Goal: Task Accomplishment & Management: Manage account settings

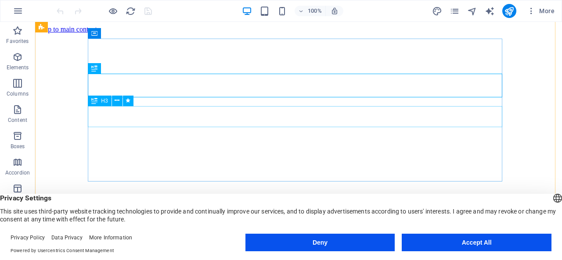
scroll to position [60, 0]
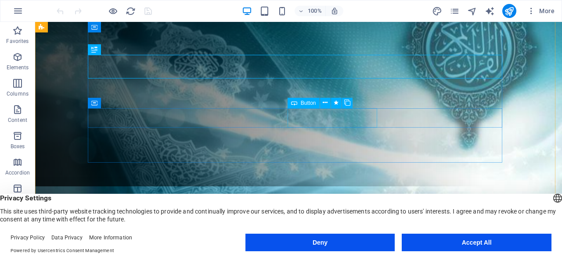
click at [325, 101] on icon at bounding box center [325, 102] width 5 height 9
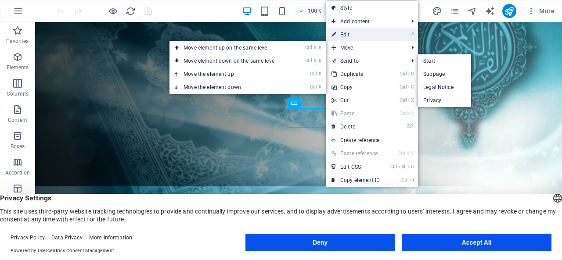
click at [350, 35] on link "⏎ Edit" at bounding box center [355, 34] width 59 height 13
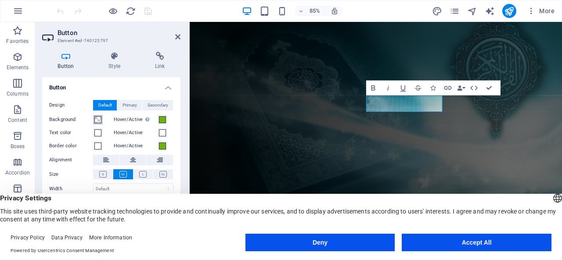
click at [98, 119] on span at bounding box center [97, 119] width 7 height 7
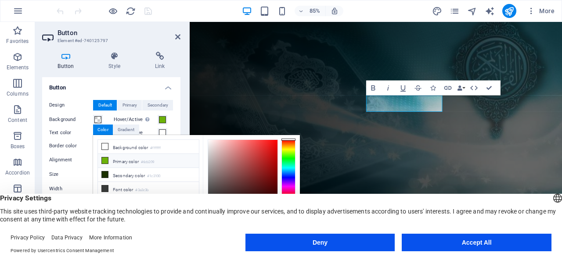
click at [105, 159] on icon at bounding box center [105, 161] width 6 height 6
type input "#6cb209"
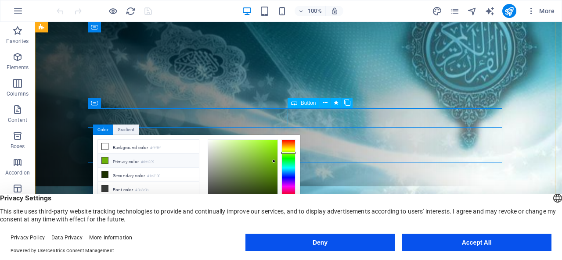
click at [326, 102] on icon at bounding box center [325, 102] width 5 height 9
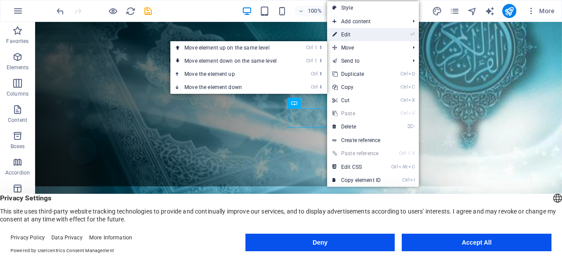
click at [352, 32] on link "⏎ Edit" at bounding box center [356, 34] width 59 height 13
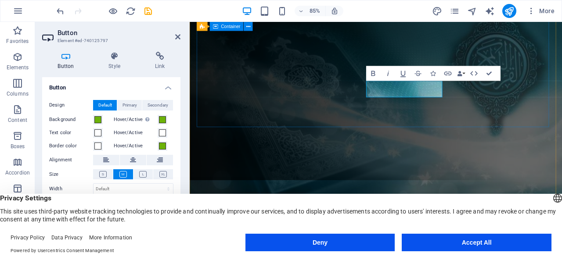
scroll to position [81, 0]
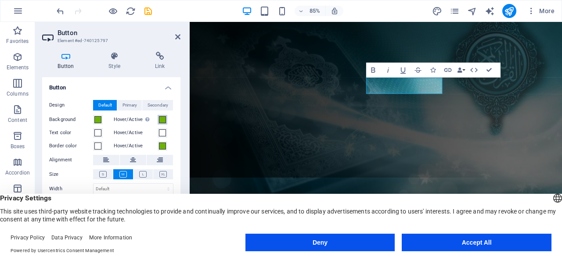
click at [161, 118] on span at bounding box center [162, 119] width 7 height 7
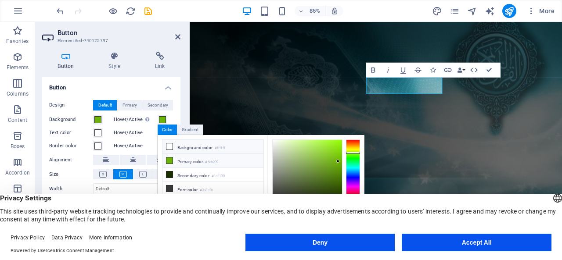
click at [170, 148] on icon at bounding box center [169, 147] width 6 height 6
type input "#ffffff"
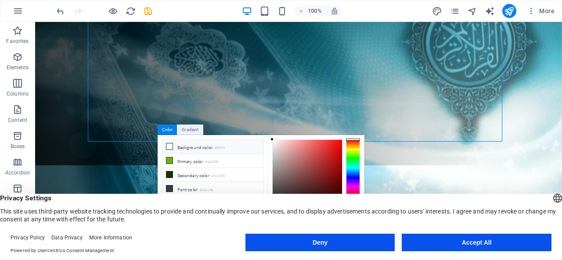
click at [527, 123] on figure at bounding box center [298, 122] width 527 height 240
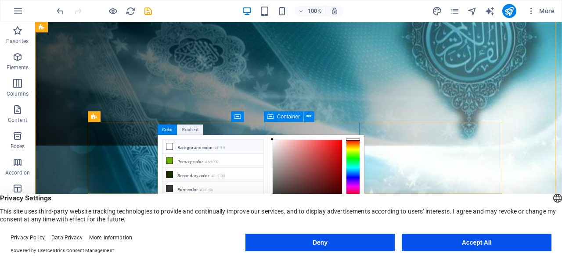
scroll to position [101, 0]
click at [71, 123] on figure at bounding box center [298, 117] width 527 height 240
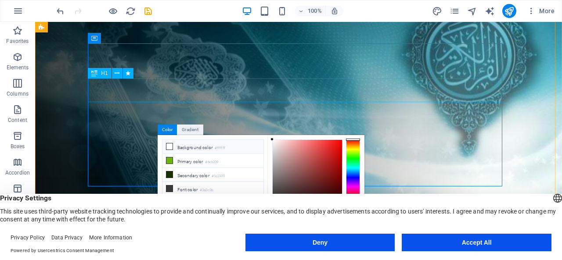
scroll to position [33, 0]
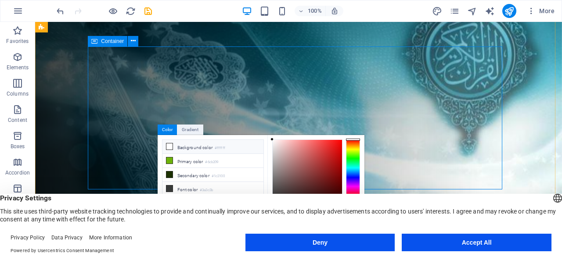
click at [509, 10] on icon "publish" at bounding box center [509, 11] width 10 height 10
checkbox input "false"
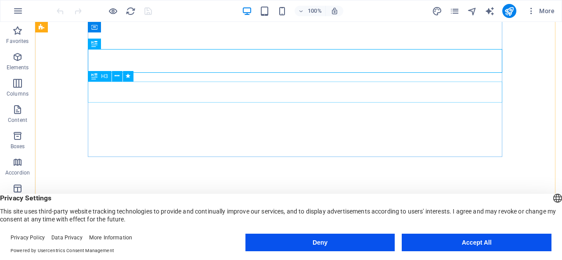
scroll to position [69, 0]
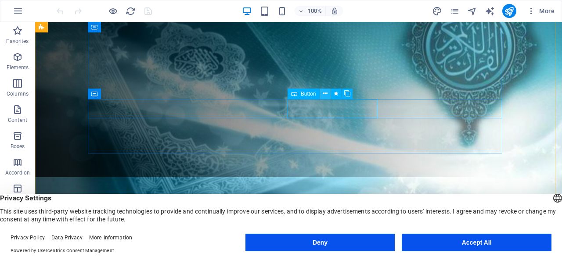
click at [327, 90] on icon at bounding box center [325, 93] width 5 height 9
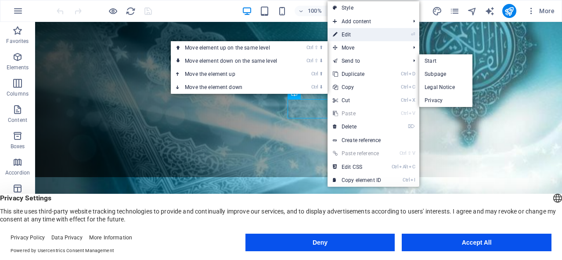
click at [351, 30] on link "⏎ Edit" at bounding box center [357, 34] width 59 height 13
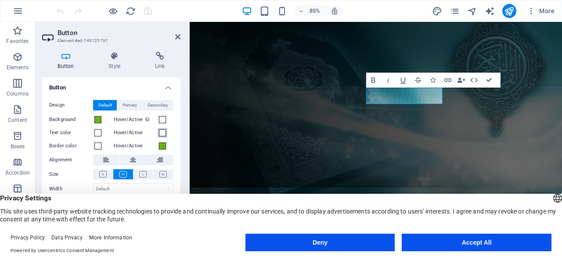
click at [162, 135] on span at bounding box center [162, 133] width 7 height 7
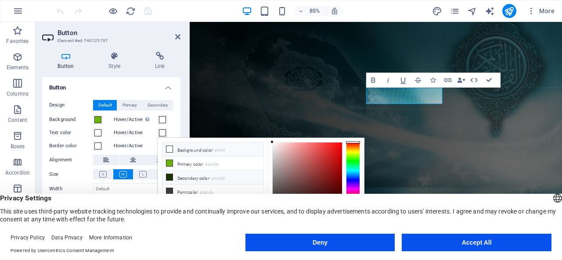
click at [186, 177] on li "Secondary color #1c3100" at bounding box center [213, 178] width 101 height 14
type input "#1c3100"
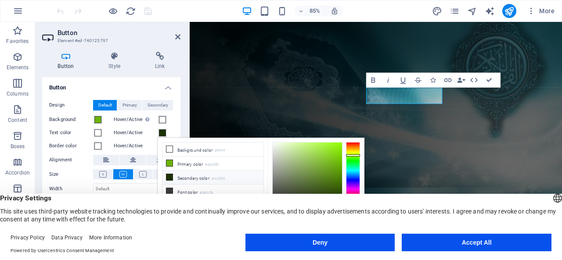
click at [176, 117] on div "Design Default Primary Secondary Background Hover/Active Switch to preview mode…" at bounding box center [111, 160] width 138 height 135
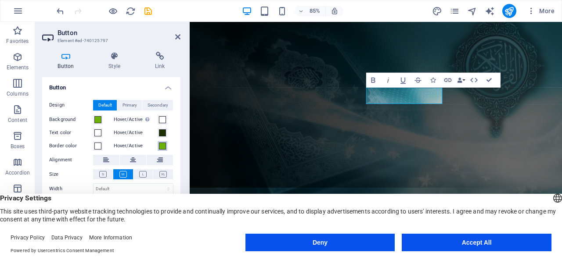
click at [162, 145] on span at bounding box center [162, 146] width 7 height 7
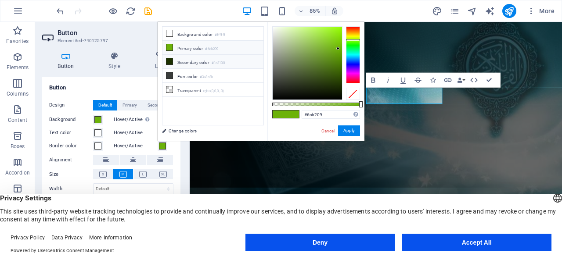
click at [180, 59] on li "Secondary color #1c3100" at bounding box center [213, 62] width 101 height 14
type input "#1c3100"
click at [114, 80] on h4 "Button" at bounding box center [111, 85] width 138 height 16
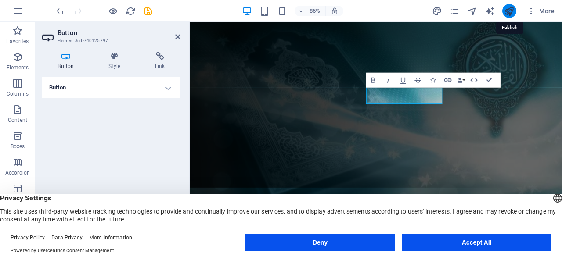
click at [507, 10] on icon "publish" at bounding box center [509, 11] width 10 height 10
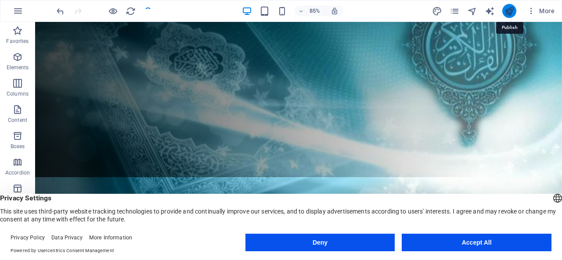
checkbox input "false"
